Goal: Task Accomplishment & Management: Manage account settings

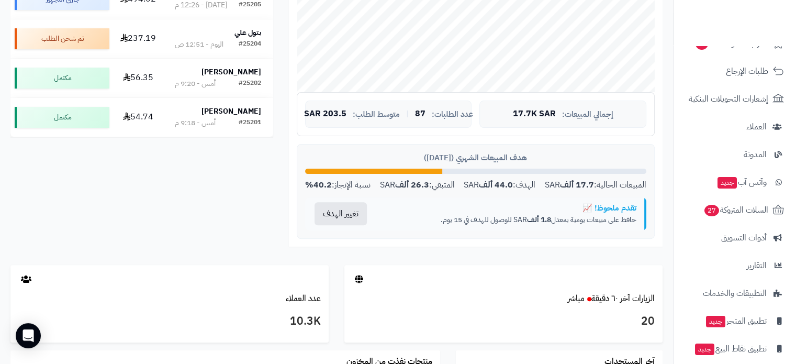
scroll to position [471, 0]
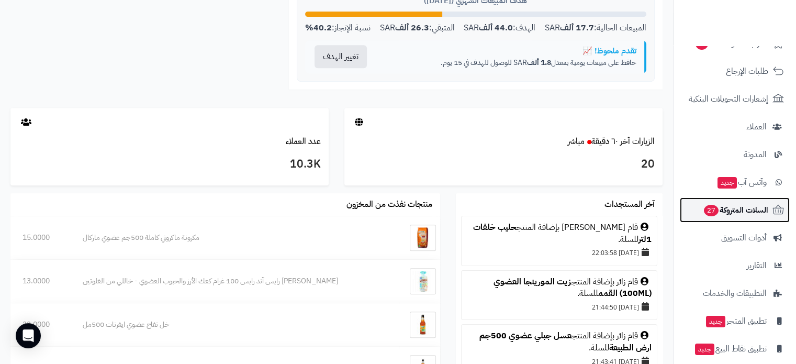
click at [714, 211] on span "27" at bounding box center [711, 210] width 16 height 13
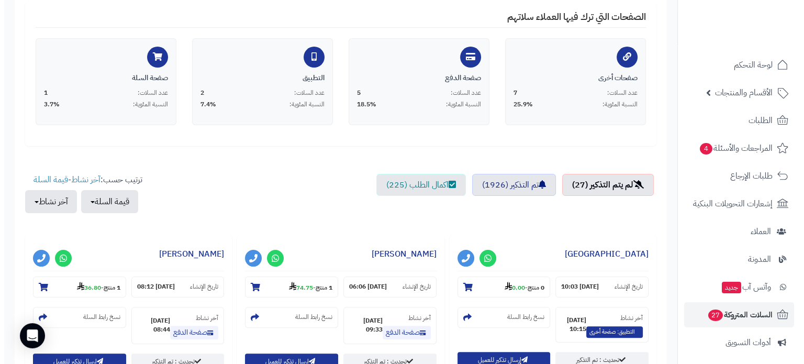
scroll to position [314, 0]
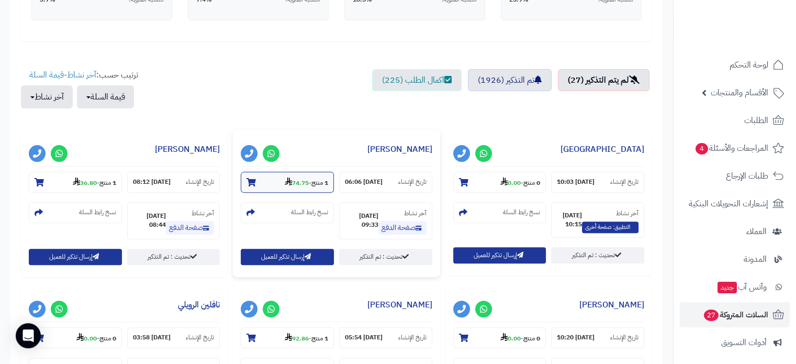
click at [249, 181] on icon at bounding box center [250, 182] width 9 height 8
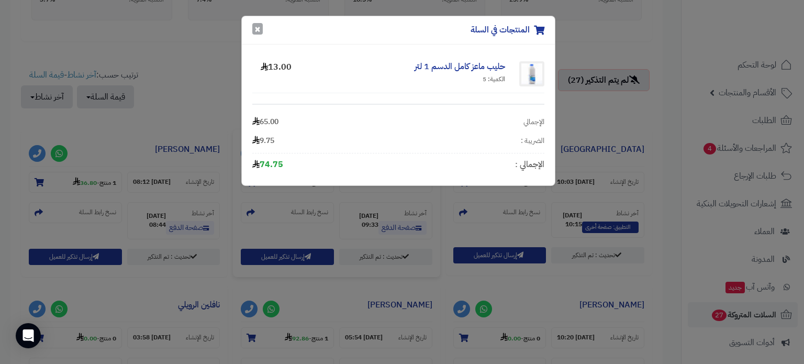
click at [261, 29] on button "×" at bounding box center [257, 29] width 10 height 12
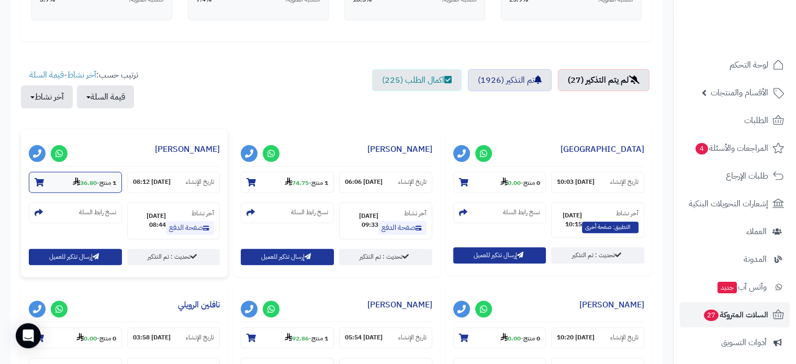
click at [38, 178] on icon at bounding box center [39, 182] width 9 height 8
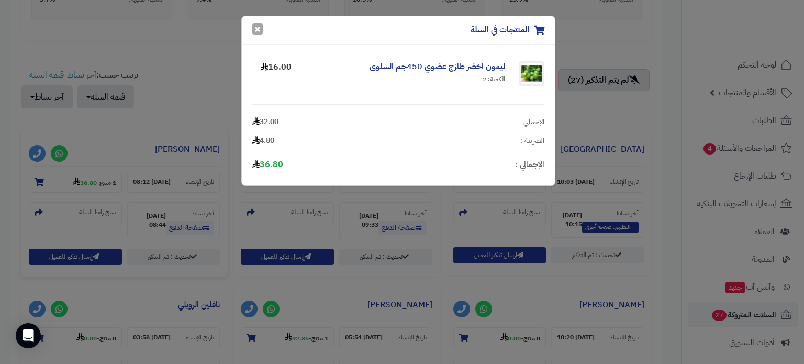
click at [262, 30] on button "×" at bounding box center [257, 29] width 10 height 12
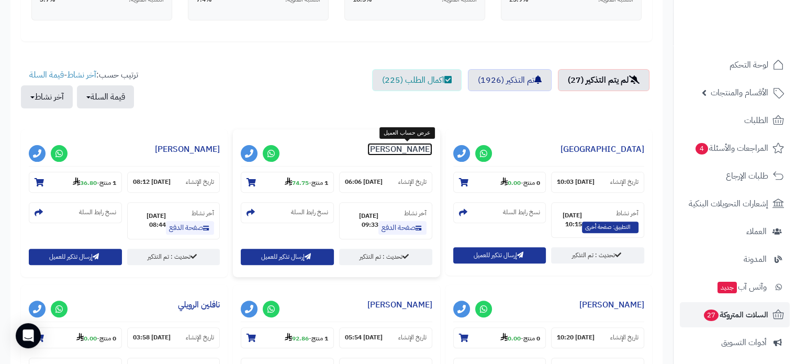
click at [396, 152] on link "[PERSON_NAME]" at bounding box center [399, 149] width 65 height 13
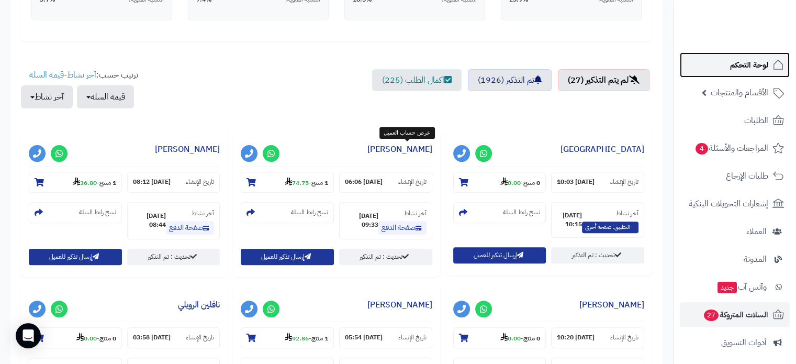
click at [760, 60] on span "لوحة التحكم" at bounding box center [749, 65] width 38 height 15
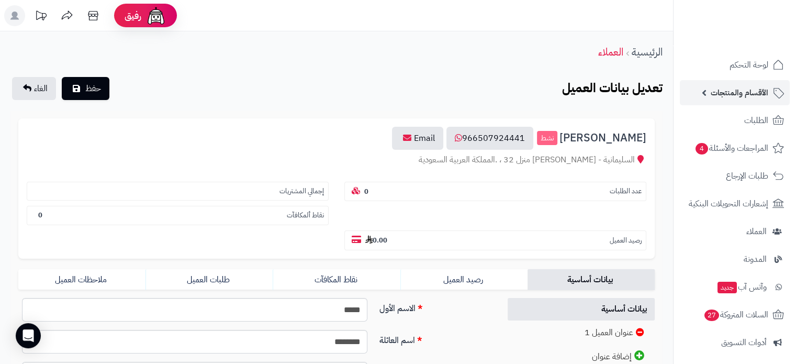
click at [744, 94] on span "الأقسام والمنتجات" at bounding box center [740, 92] width 58 height 15
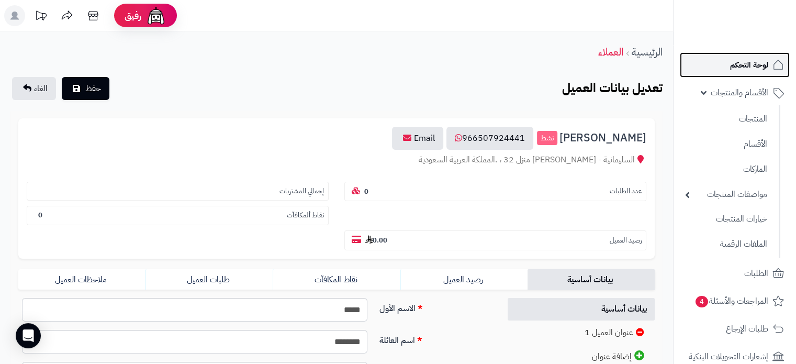
click at [746, 70] on span "لوحة التحكم" at bounding box center [749, 65] width 38 height 15
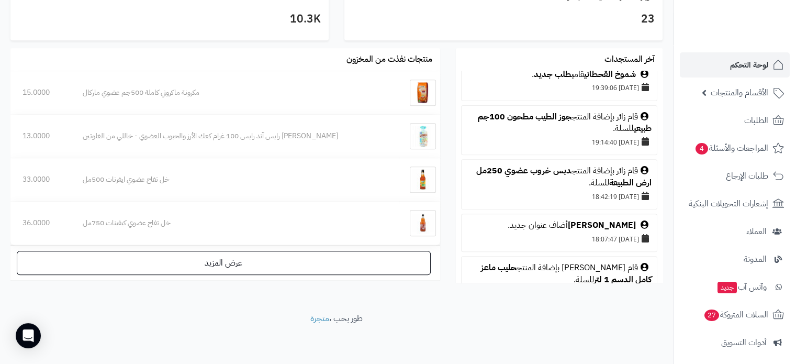
scroll to position [523, 0]
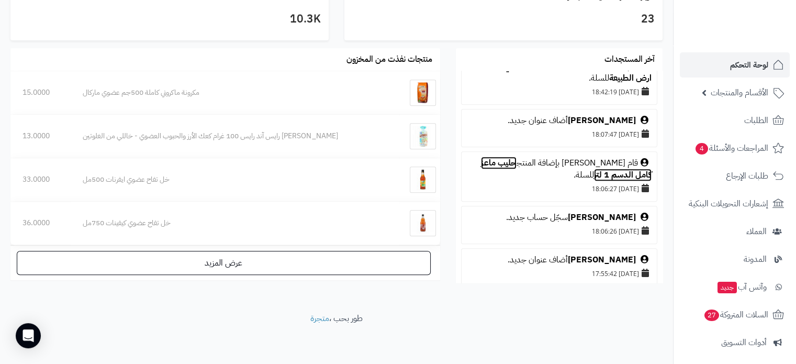
click at [522, 159] on link "حليب ماعز كامل الدسم 1 لتر" at bounding box center [566, 168] width 171 height 25
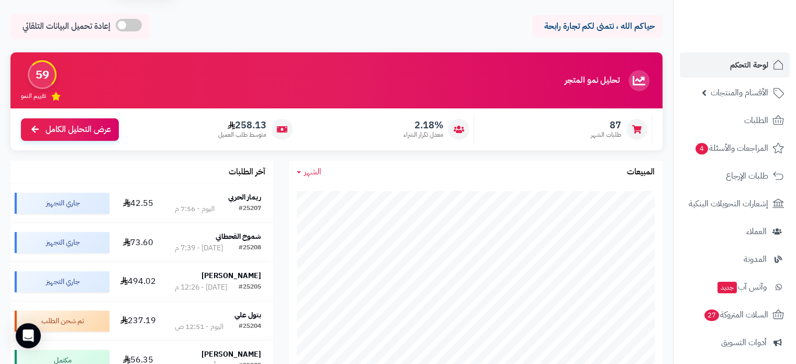
scroll to position [0, 0]
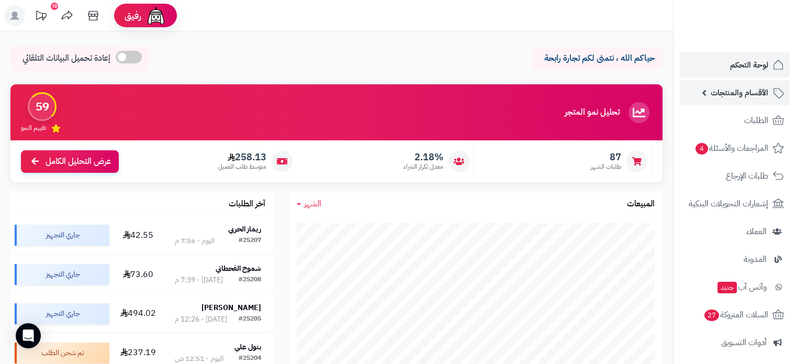
click at [743, 93] on span "الأقسام والمنتجات" at bounding box center [740, 92] width 58 height 15
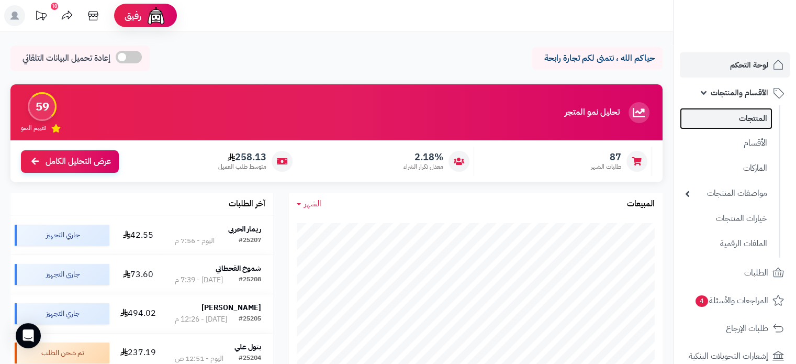
click at [745, 119] on link "المنتجات" at bounding box center [726, 118] width 93 height 21
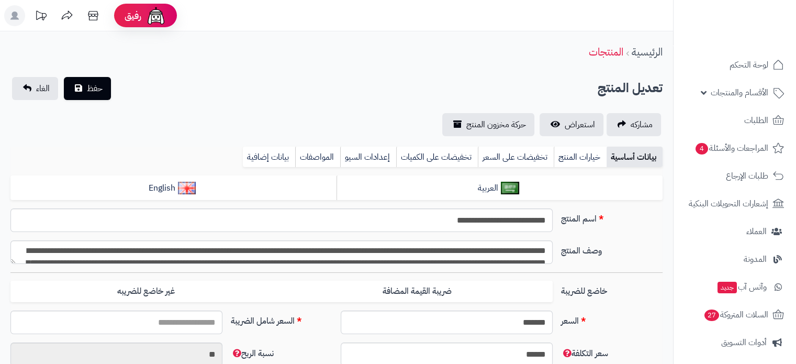
type input "*****"
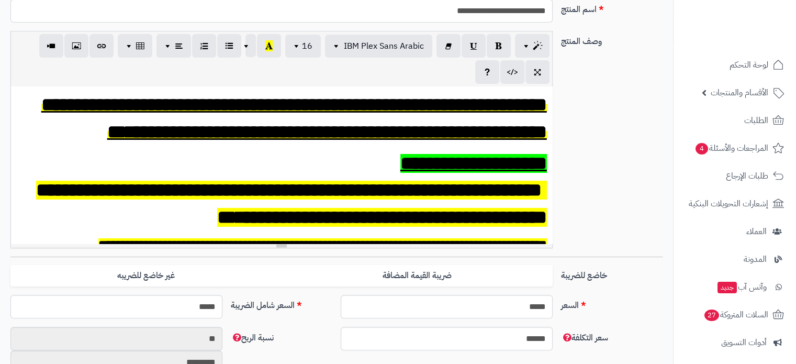
scroll to position [419, 0]
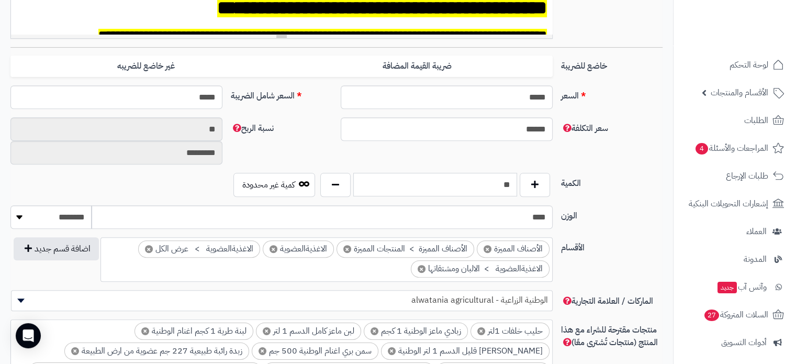
click at [490, 190] on input "**" at bounding box center [435, 185] width 164 height 24
type input "*"
click at [630, 187] on label "الكمية" at bounding box center [612, 181] width 110 height 17
click at [524, 123] on input "******" at bounding box center [447, 129] width 212 height 24
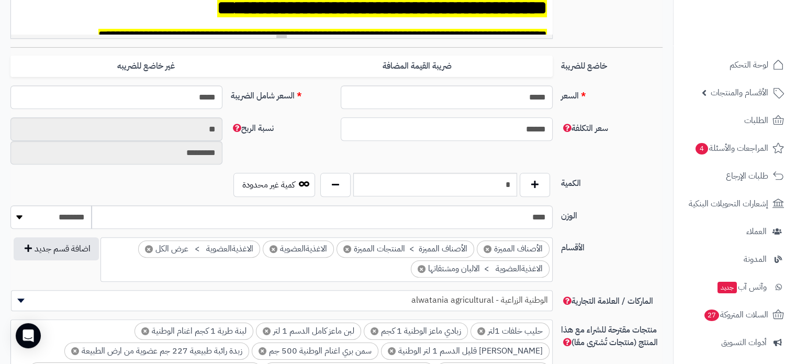
click at [524, 123] on input "******" at bounding box center [447, 129] width 212 height 24
type input "*"
type input "******"
type input "********"
type input "*"
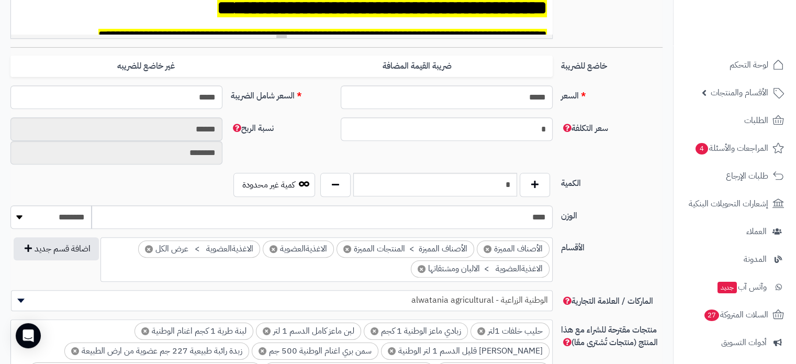
click at [606, 155] on div "سعر التكلفة * نسبة الربح ****** ********" at bounding box center [336, 144] width 660 height 55
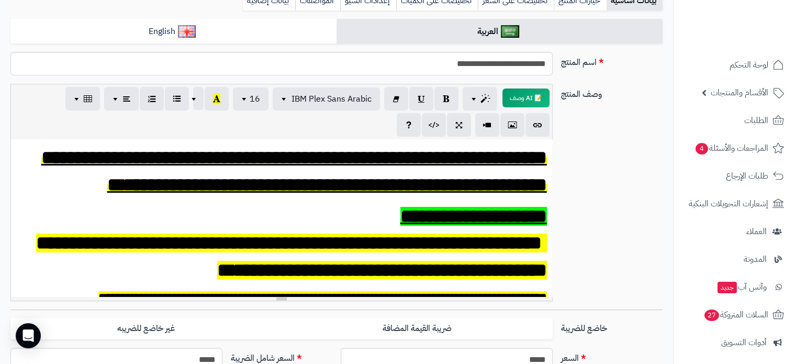
scroll to position [0, 0]
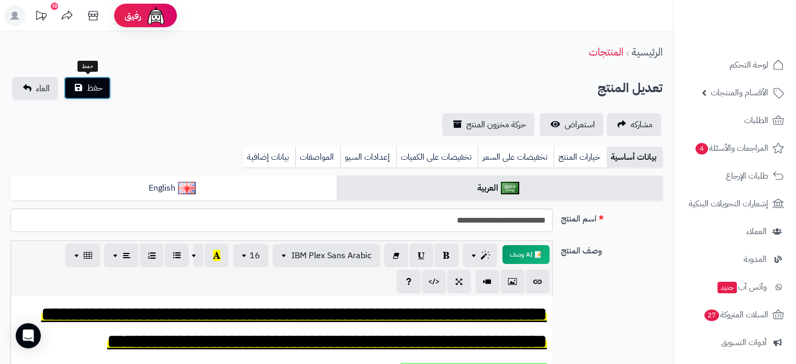
click at [94, 87] on span "حفظ" at bounding box center [95, 88] width 16 height 13
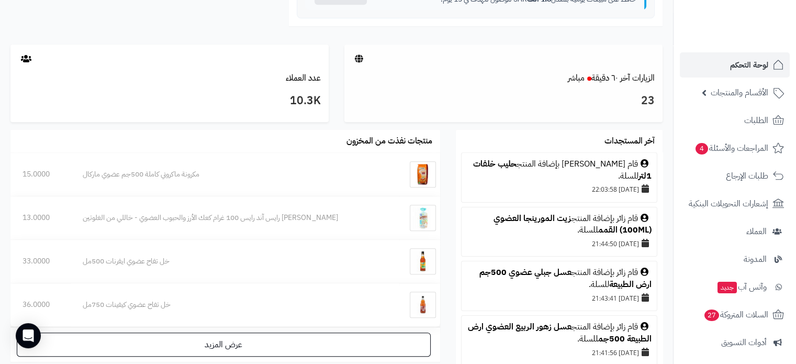
scroll to position [576, 0]
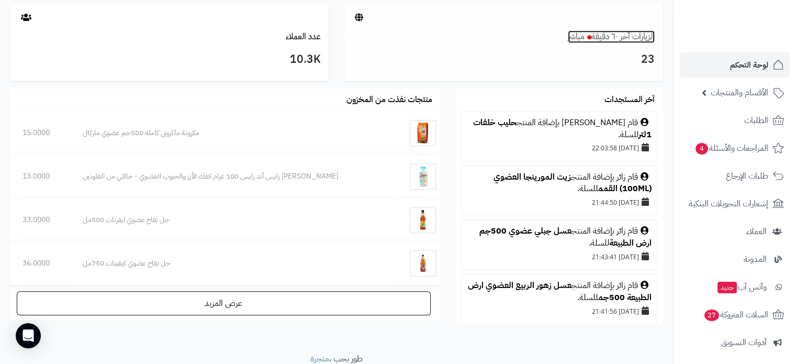
click at [612, 37] on link "الزيارات آخر ٦٠ دقيقة مباشر" at bounding box center [611, 36] width 87 height 13
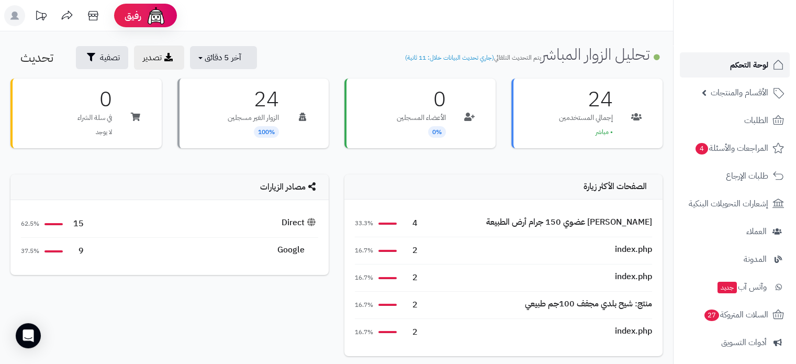
click at [746, 60] on span "لوحة التحكم" at bounding box center [749, 65] width 38 height 15
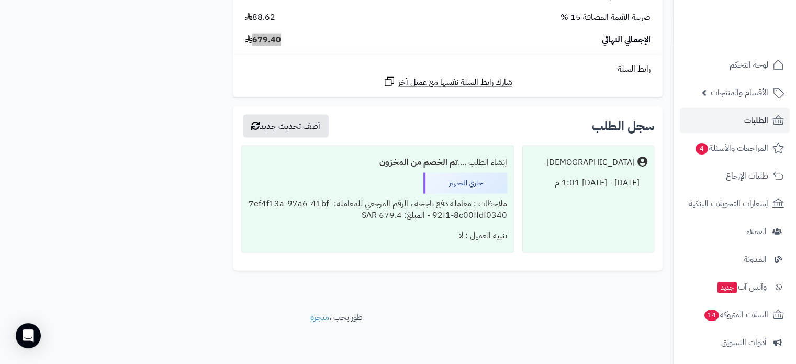
scroll to position [2237, 0]
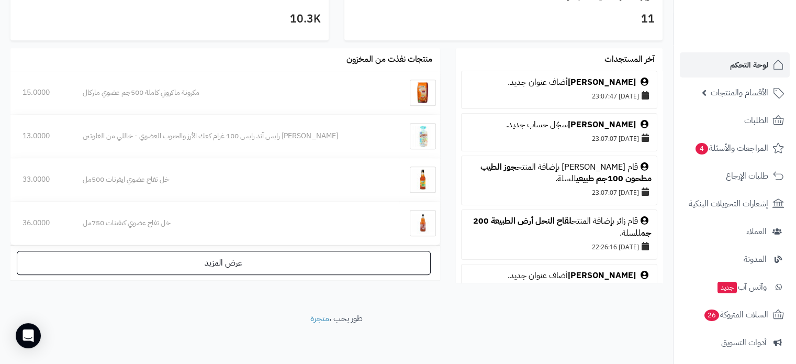
scroll to position [105, 0]
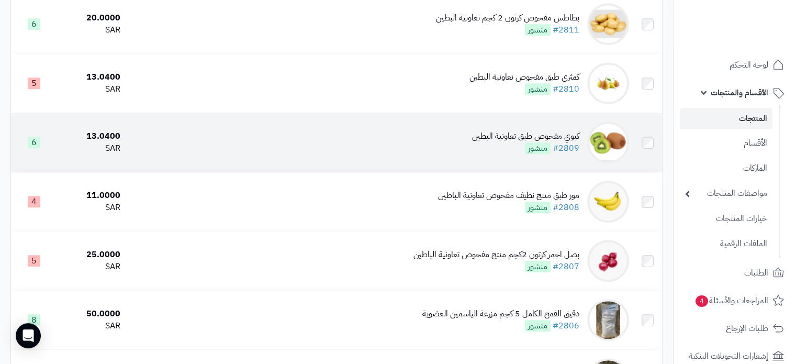
scroll to position [576, 0]
